Goal: Navigation & Orientation: Find specific page/section

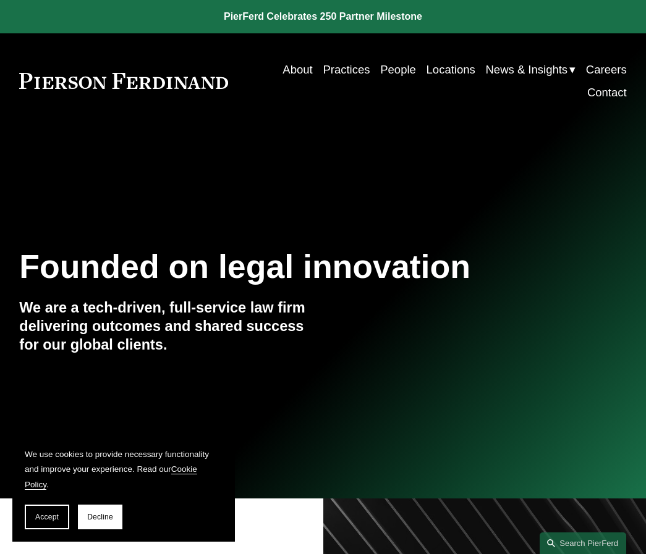
click at [340, 116] on div "Skip to Content About Practices People Locations" at bounding box center [323, 80] width 646 height 95
click at [450, 69] on link "Locations" at bounding box center [450, 69] width 49 height 23
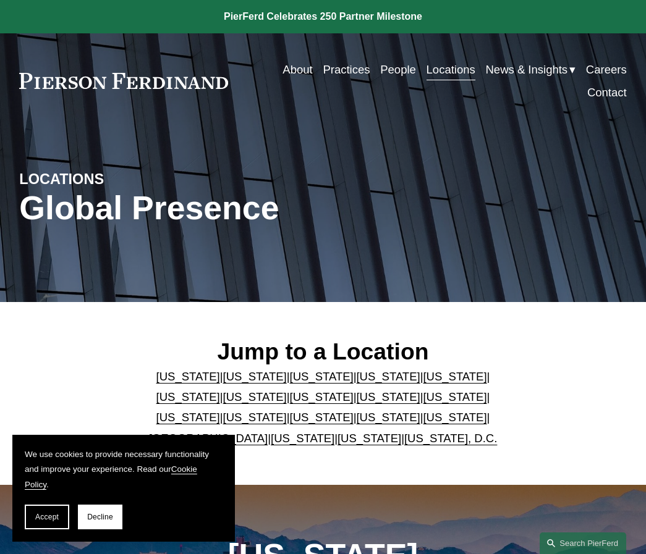
click at [337, 67] on link "Practices" at bounding box center [346, 69] width 47 height 23
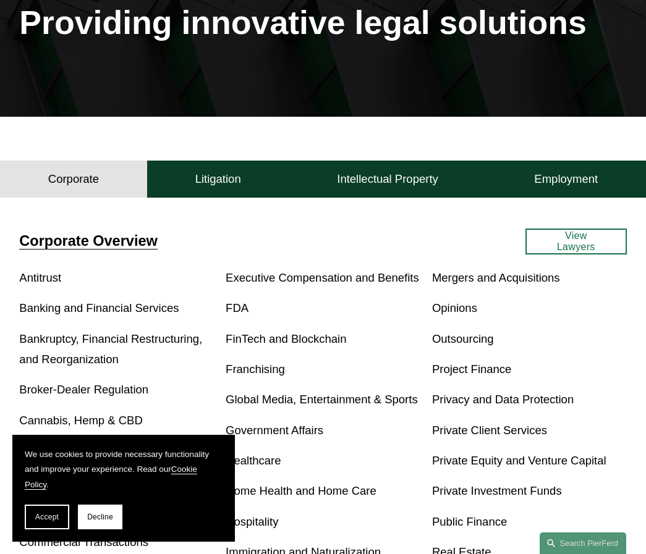
scroll to position [124, 0]
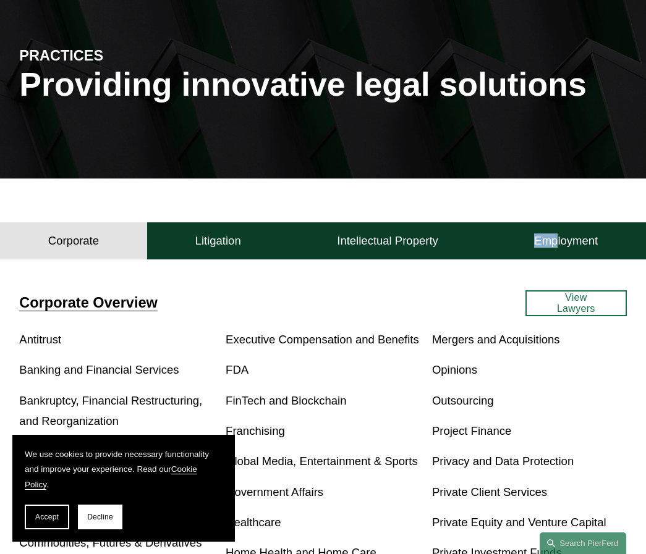
drag, startPoint x: 559, startPoint y: 197, endPoint x: 499, endPoint y: 194, distance: 60.0
click at [499, 194] on div "Corporate Corporate Litigation Intellectual Property Employment Corporate Litig…" at bounding box center [323, 517] width 646 height 677
click at [43, 516] on span "Accept" at bounding box center [46, 517] width 23 height 9
